Goal: Communication & Community: Answer question/provide support

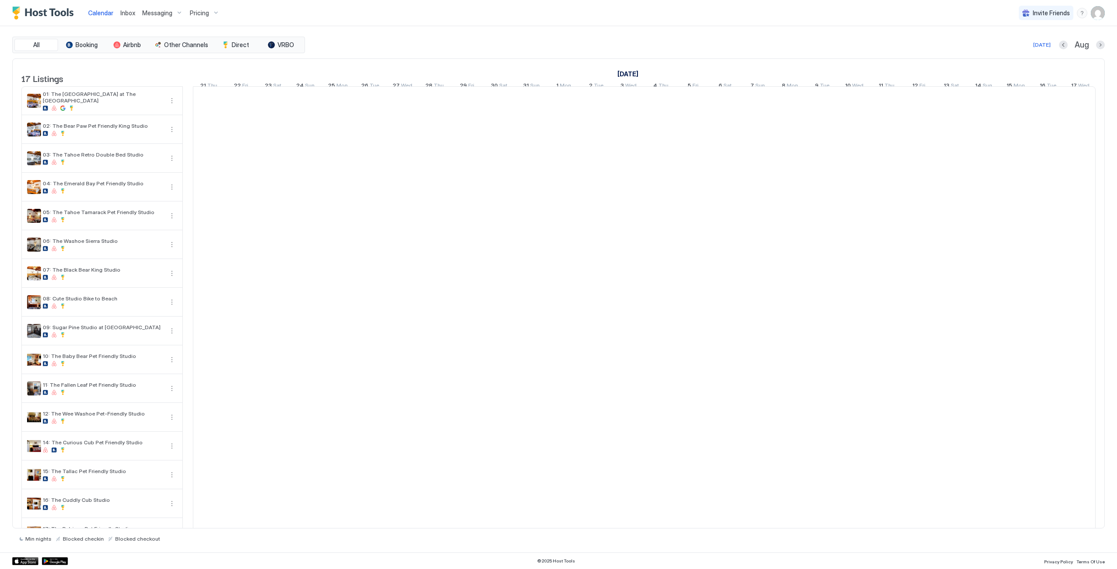
scroll to position [0, 485]
click at [130, 14] on span "Inbox" at bounding box center [127, 12] width 15 height 7
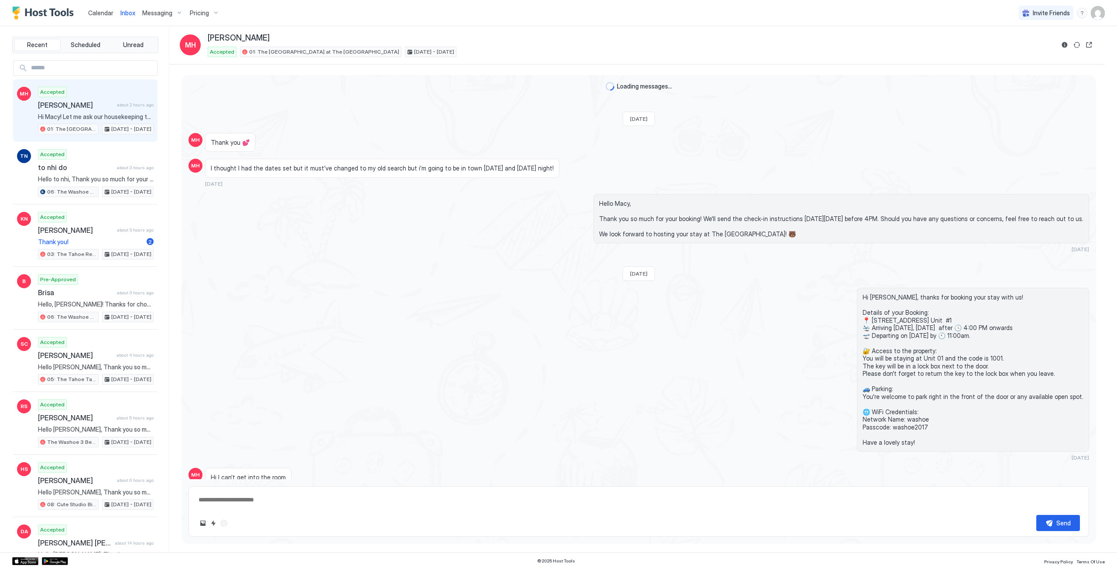
scroll to position [236, 0]
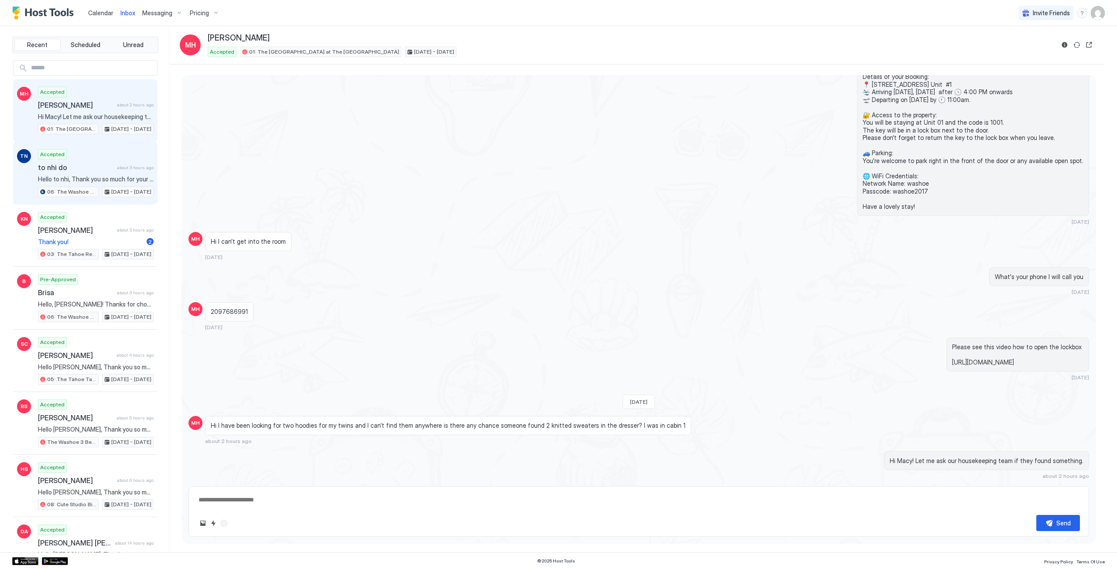
click at [78, 189] on span "06: The Washoe Sierra Studio" at bounding box center [71, 192] width 49 height 8
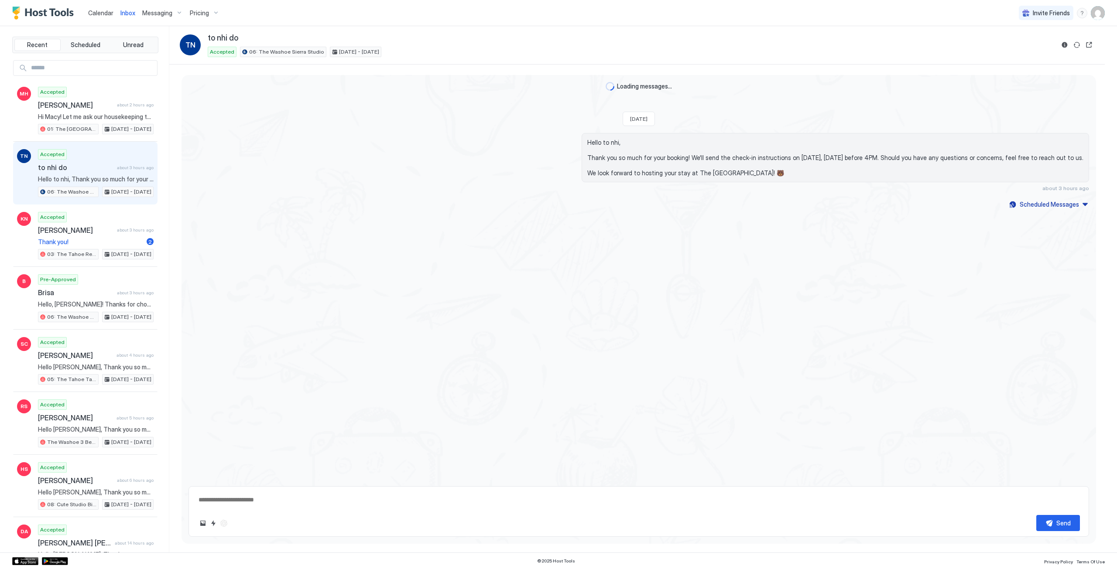
type textarea "*"
